Goal: Transaction & Acquisition: Download file/media

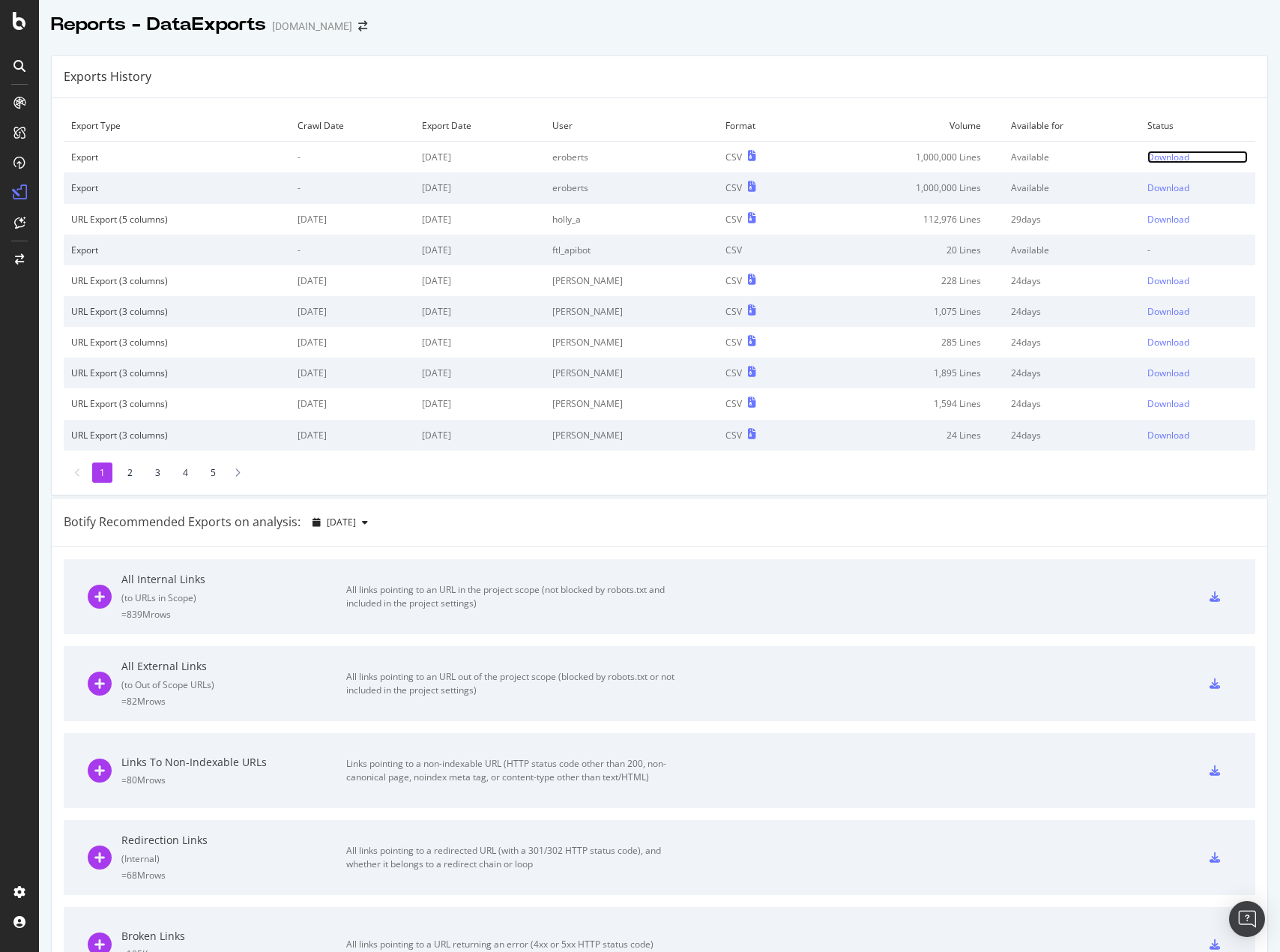
click at [1172, 162] on link "Download" at bounding box center [1197, 157] width 100 height 13
click at [1160, 154] on div "Download" at bounding box center [1168, 157] width 42 height 13
